Goal: Contribute content

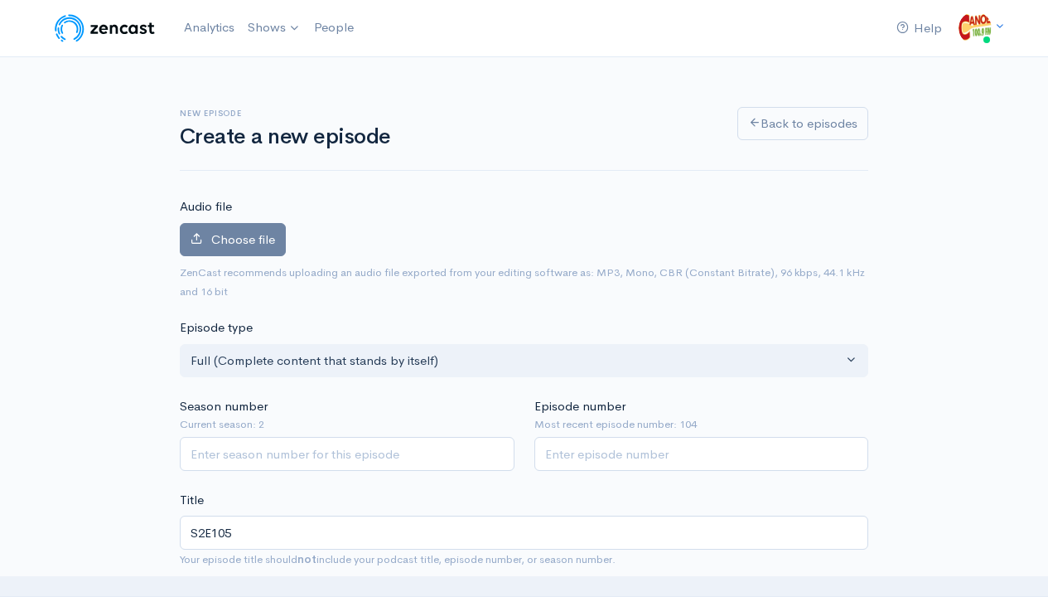
type textarea "Rising rent, soaring grocery prices and other essentials are putting a strain o…"
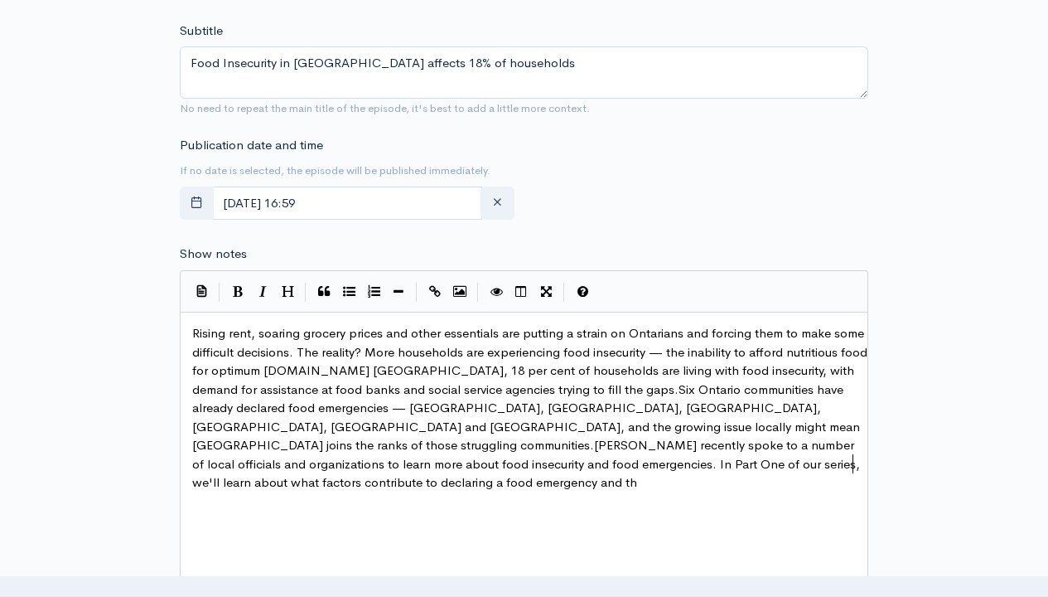
scroll to position [6, 167]
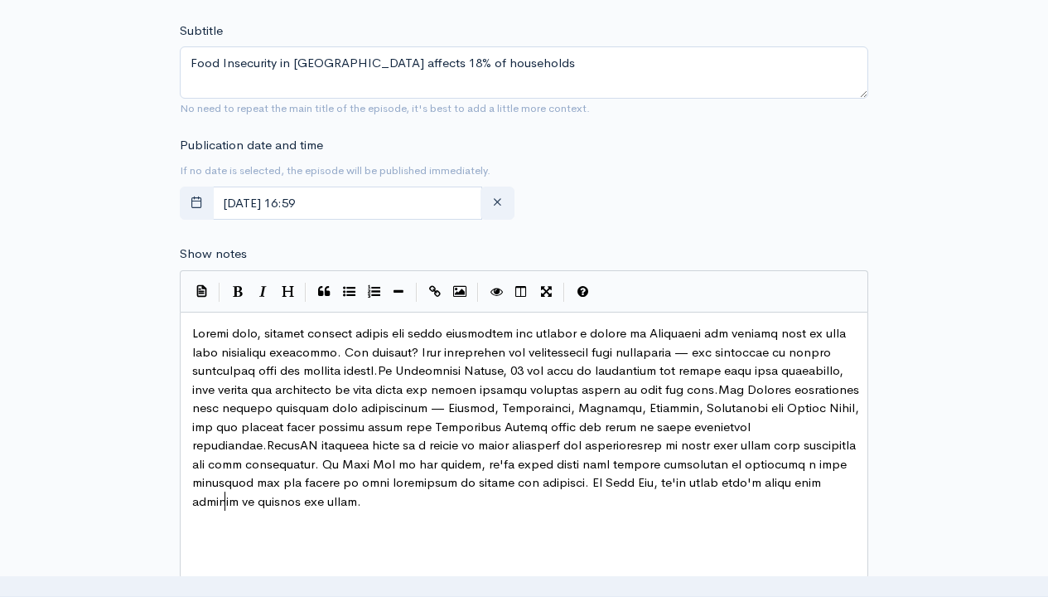
type textarea "being done locally to address the issue."
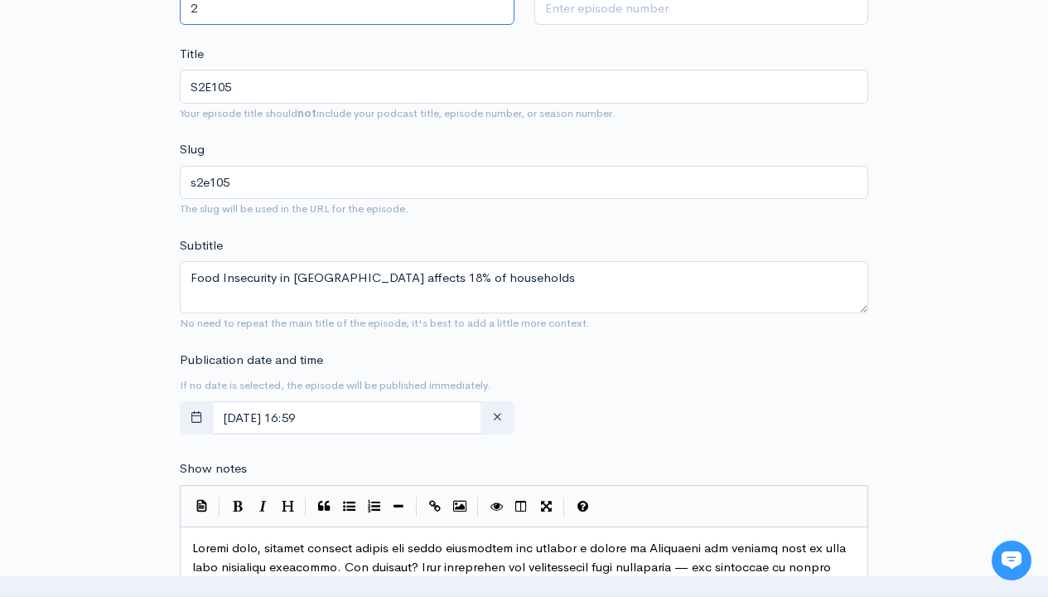
scroll to position [0, 0]
type input "2"
type input "105"
type input "E"
